Goal: Navigation & Orientation: Find specific page/section

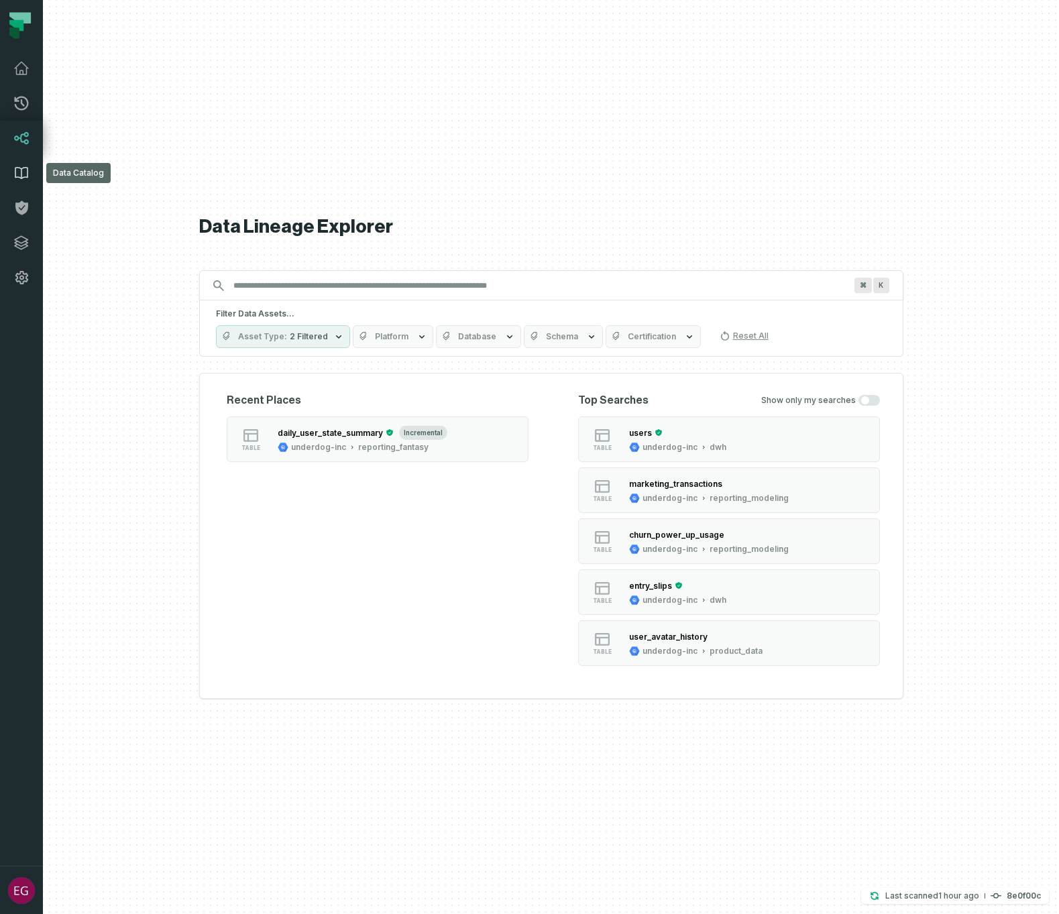
click at [32, 176] on link "Data Catalog" at bounding box center [21, 173] width 43 height 35
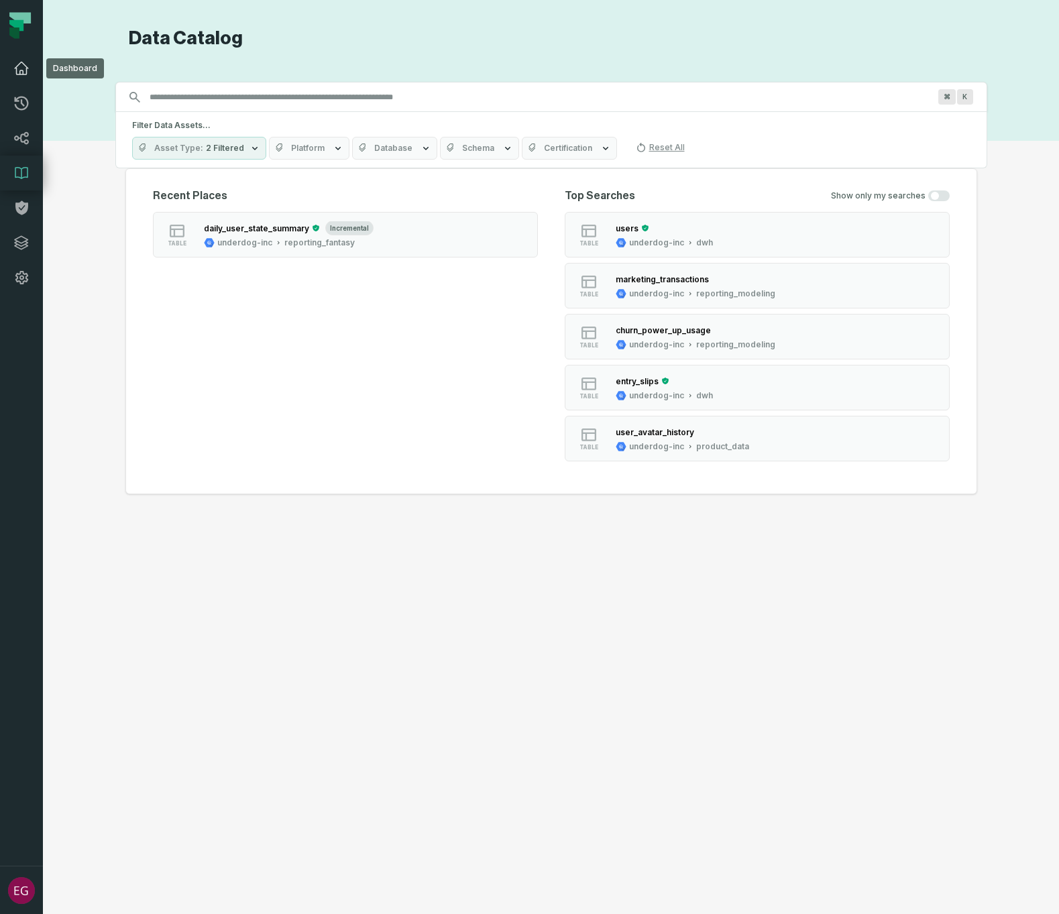
click at [24, 76] on link "Dashboard" at bounding box center [21, 68] width 43 height 35
